Goal: Information Seeking & Learning: Learn about a topic

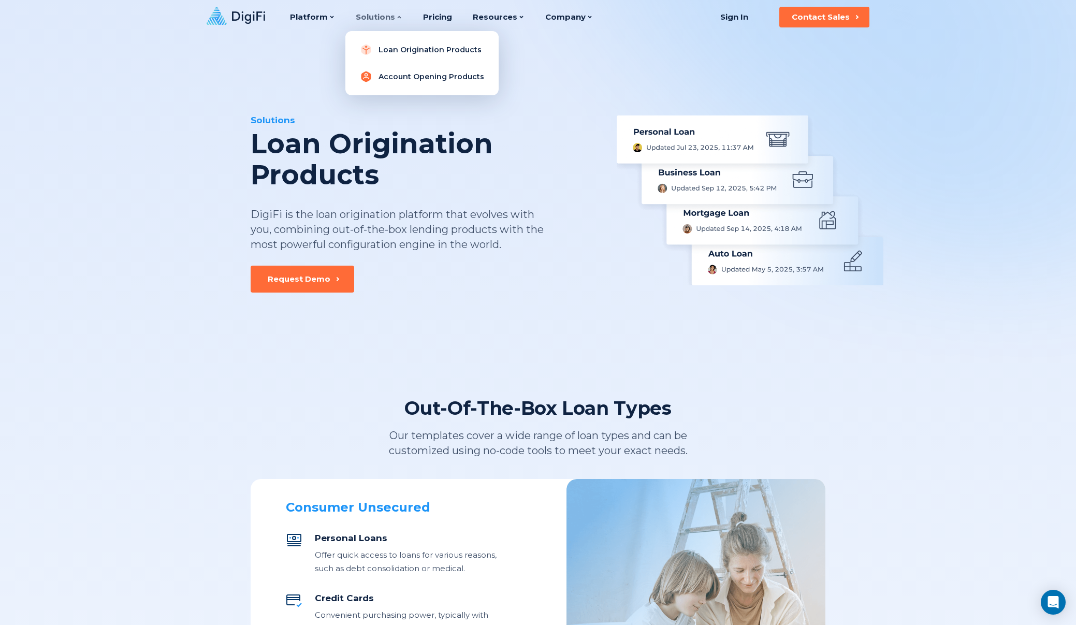
click at [395, 68] on link "Account Opening Products" at bounding box center [422, 76] width 137 height 21
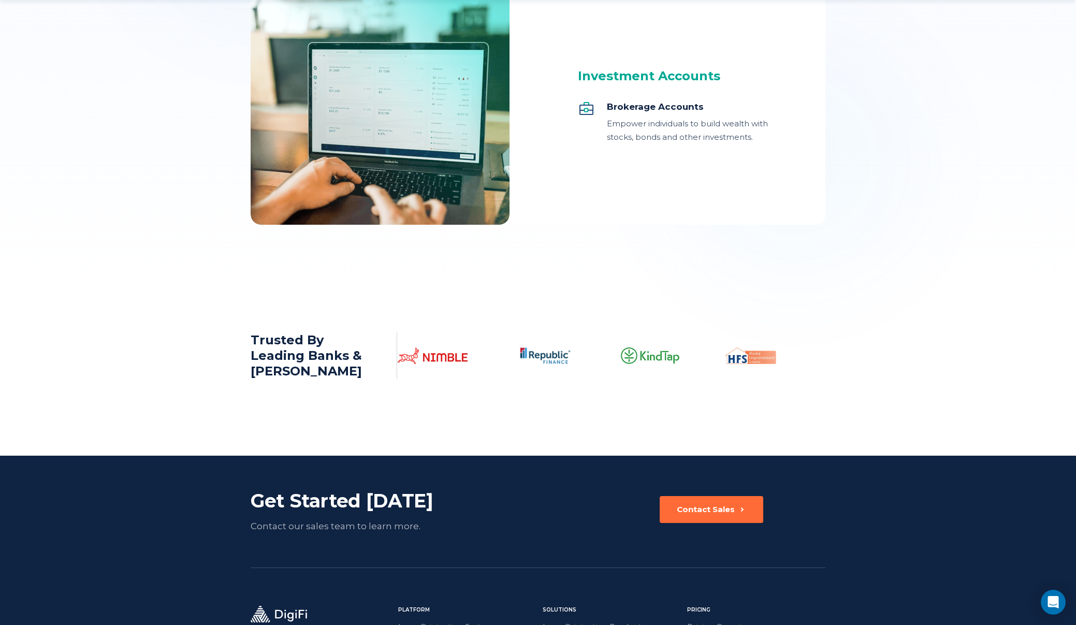
scroll to position [1467, 0]
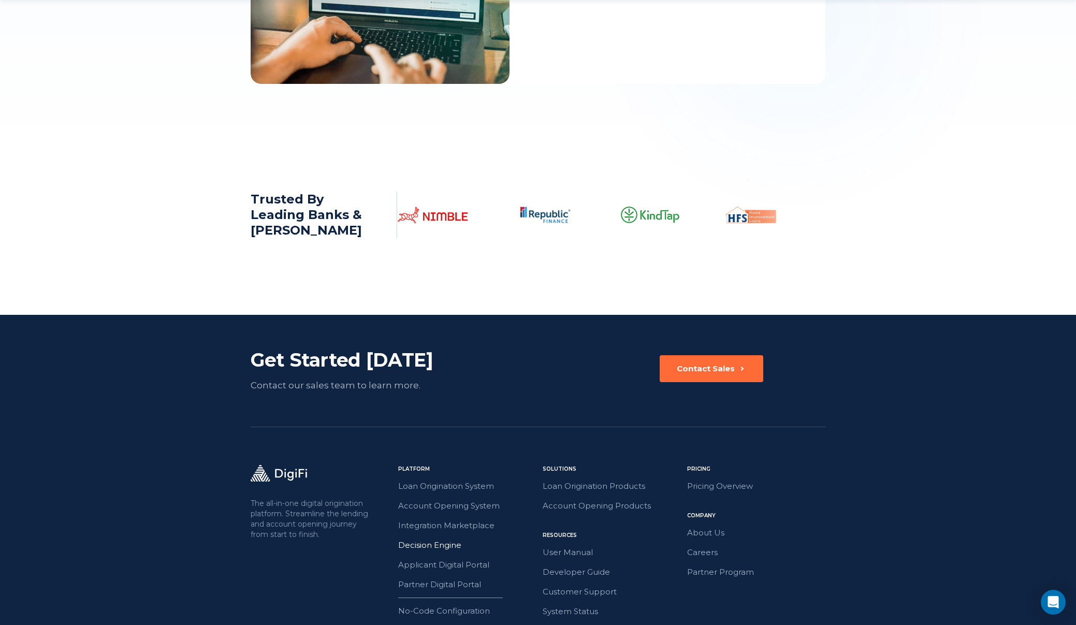
click at [428, 545] on link "Decision Engine" at bounding box center [467, 545] width 138 height 13
